Goal: Check status: Check status

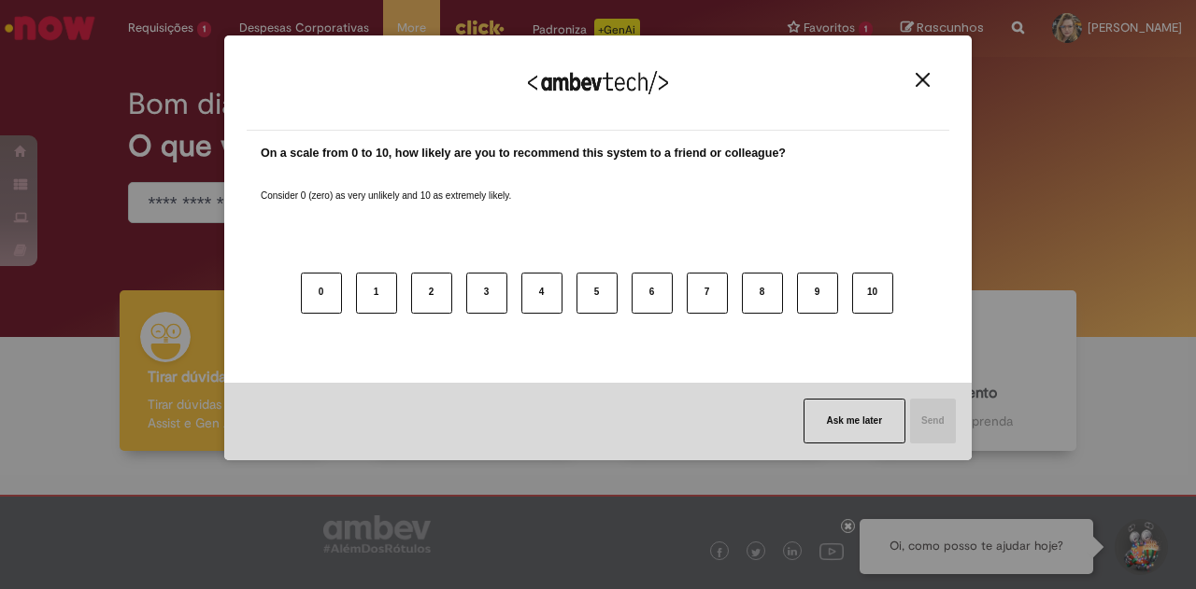
click at [906, 71] on div "We appreciate your feedback!" at bounding box center [598, 94] width 702 height 73
click at [927, 79] on img "Close" at bounding box center [922, 80] width 14 height 14
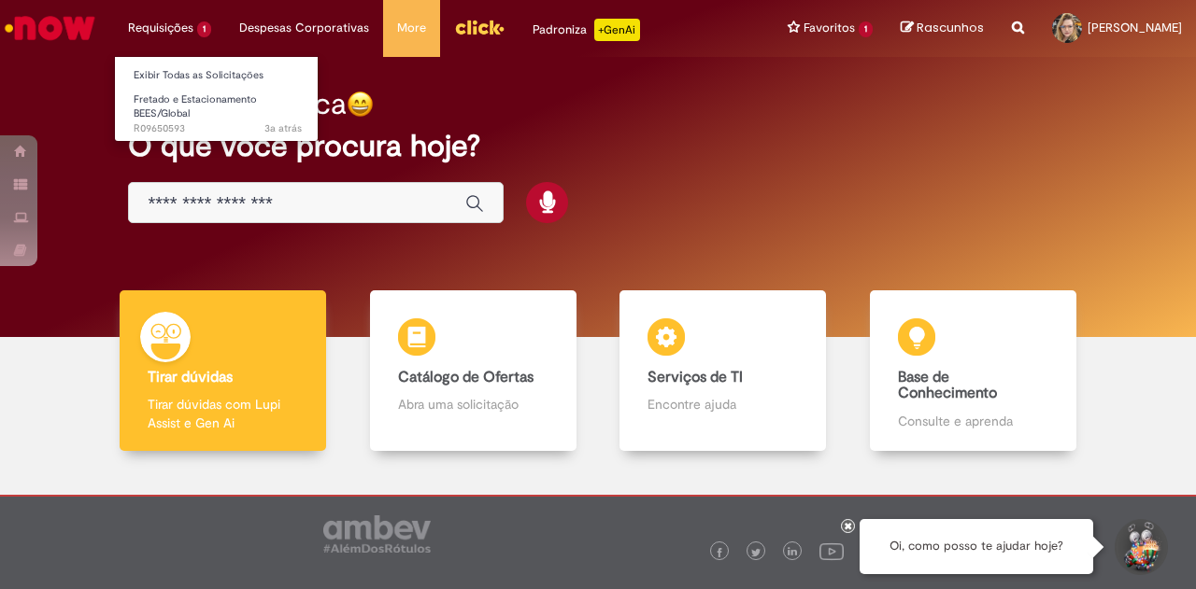
click at [149, 24] on li "Requisições 1 Exibir Todas as Solicitações Fretado e Estacionamento BEES/Global…" at bounding box center [169, 28] width 111 height 56
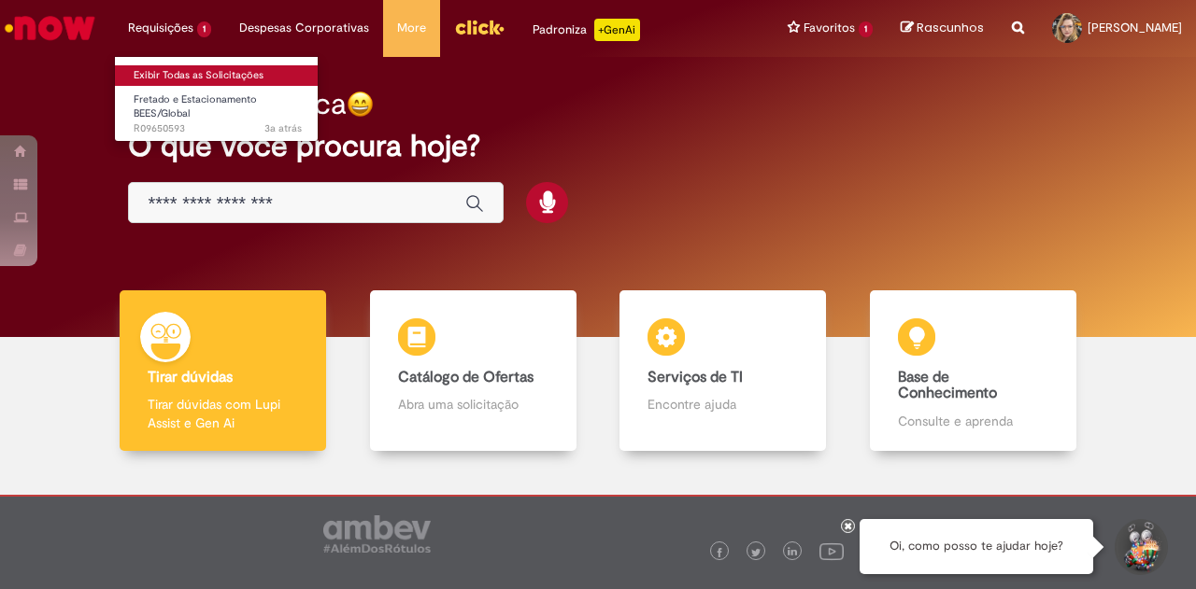
click at [155, 74] on link "Exibir Todas as Solicitações" at bounding box center [217, 75] width 205 height 21
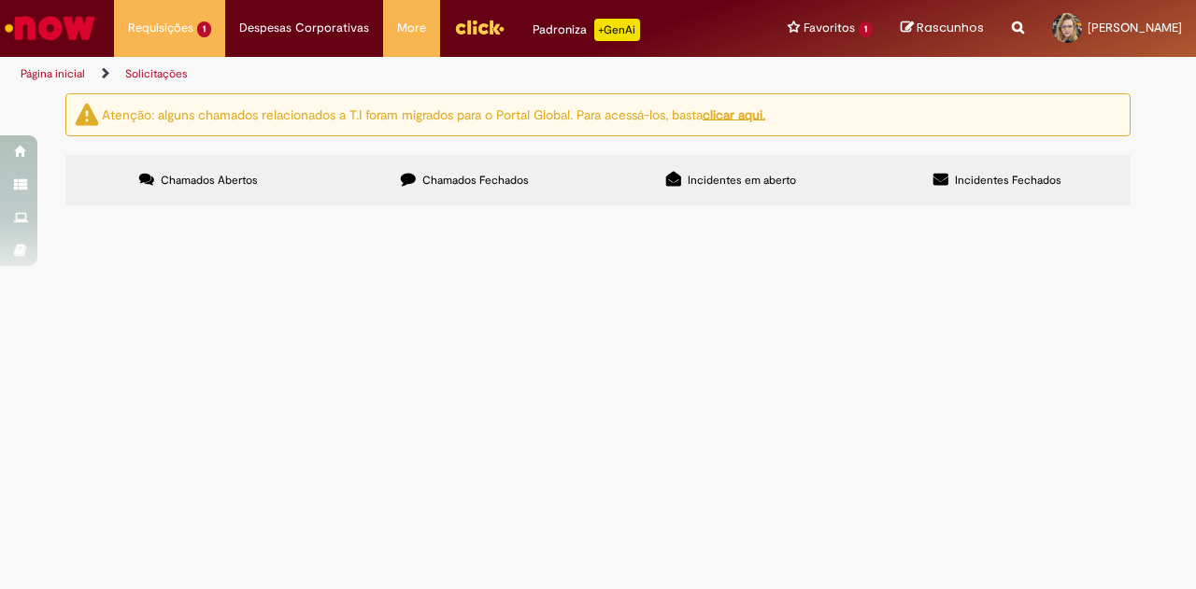
click at [442, 184] on span "Chamados Fechados" at bounding box center [475, 180] width 106 height 15
click at [0, 0] on span "Admissão [PERSON_NAME]" at bounding box center [0, 0] width 0 height 0
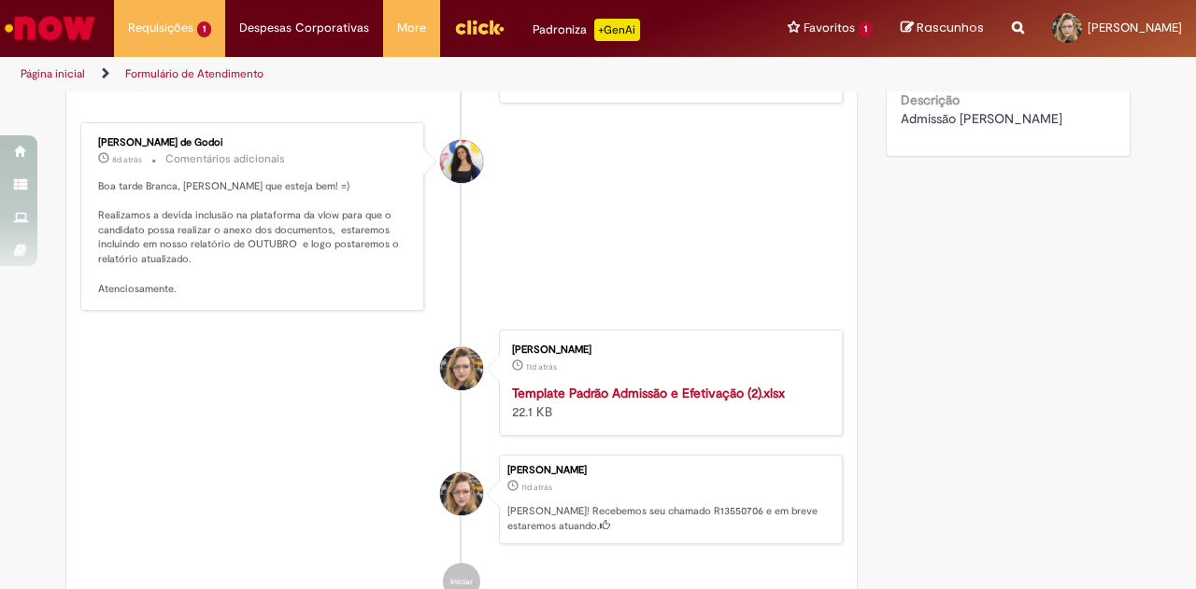
scroll to position [747, 0]
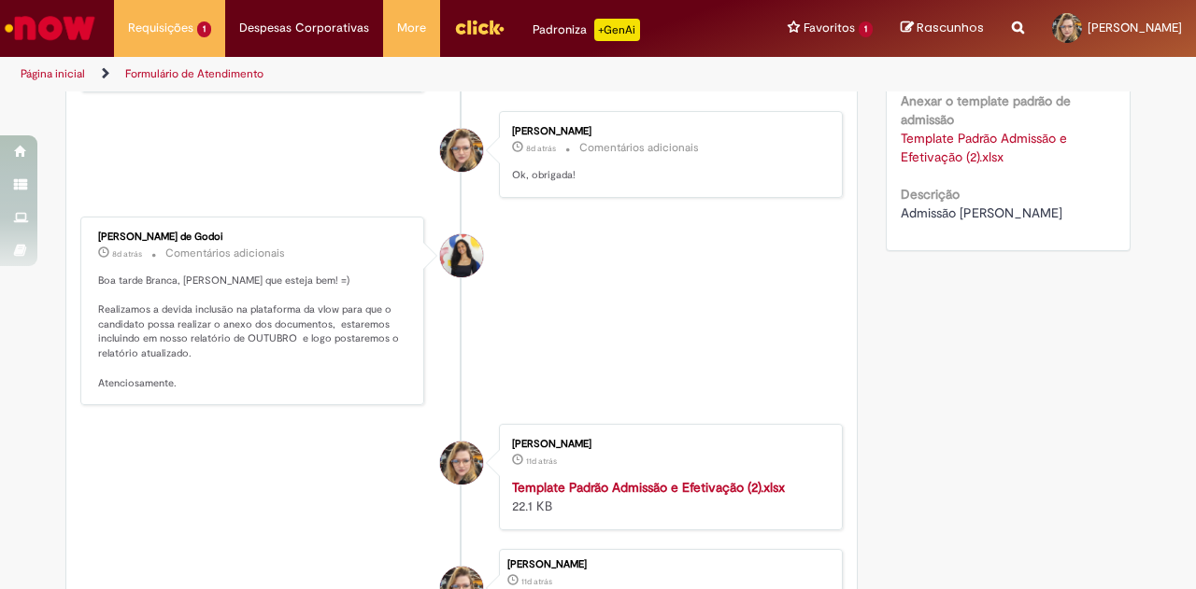
drag, startPoint x: 951, startPoint y: 215, endPoint x: 1102, endPoint y: 205, distance: 151.7
click at [1102, 205] on div "Admissão [PERSON_NAME]" at bounding box center [1008, 213] width 216 height 19
copy span "[PERSON_NAME]"
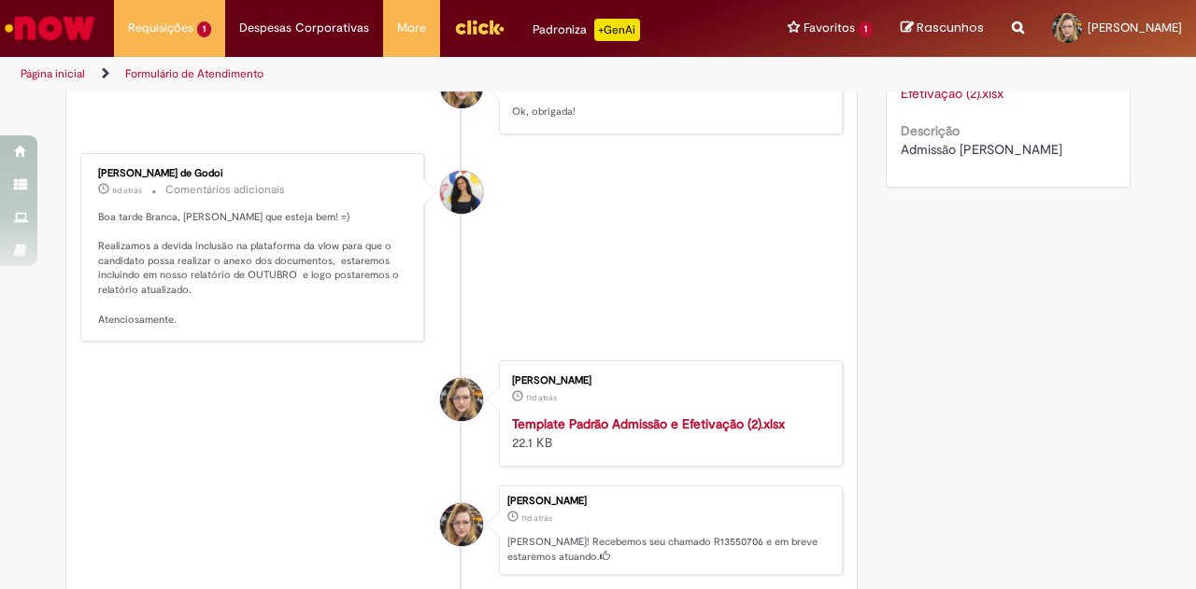
scroll to position [841, 0]
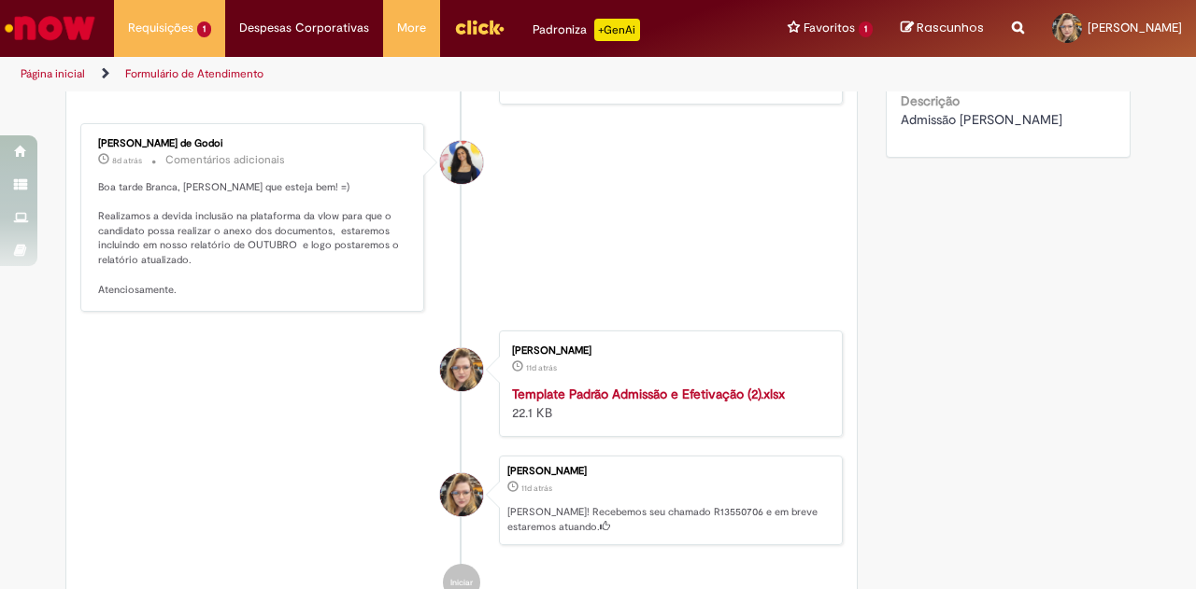
click at [621, 403] on strong "Template Padrão Admissão e Efetivação (2).xlsx" at bounding box center [648, 394] width 273 height 17
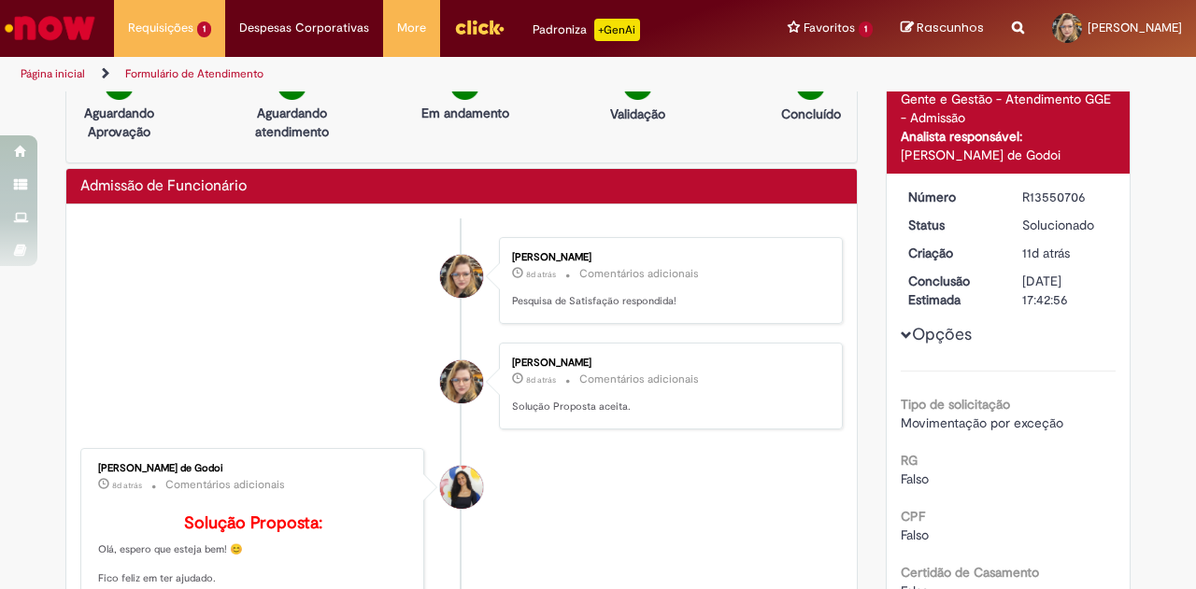
scroll to position [0, 0]
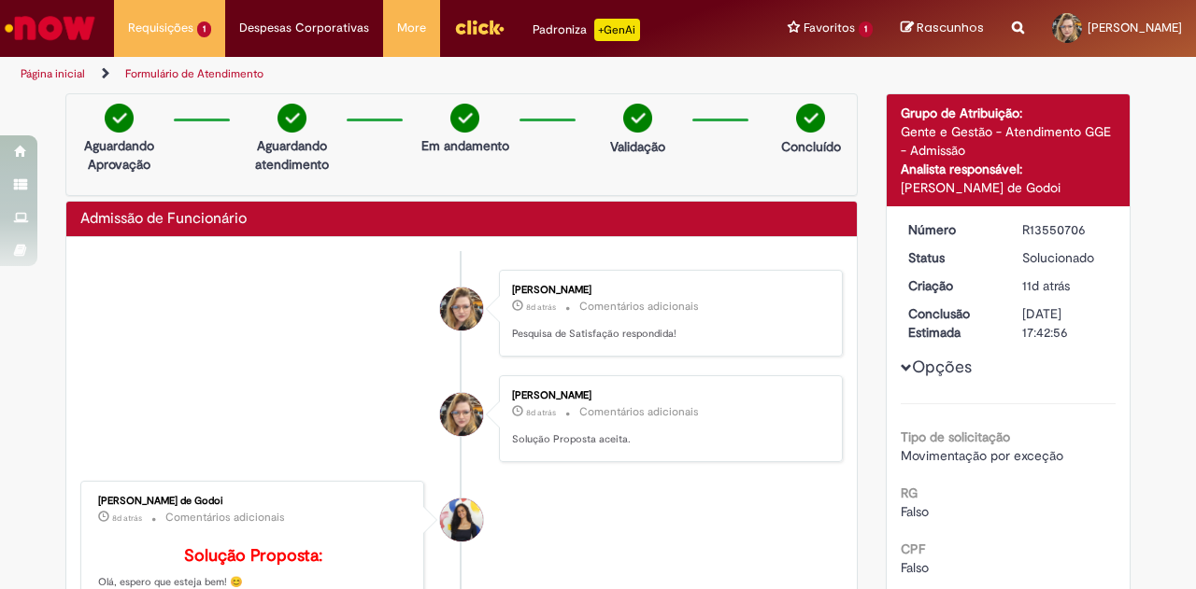
drag, startPoint x: 1013, startPoint y: 231, endPoint x: 1107, endPoint y: 220, distance: 95.0
click at [1107, 220] on dd "R13550706" at bounding box center [1065, 229] width 115 height 19
copy div "R13550706"
